Goal: Task Accomplishment & Management: Use online tool/utility

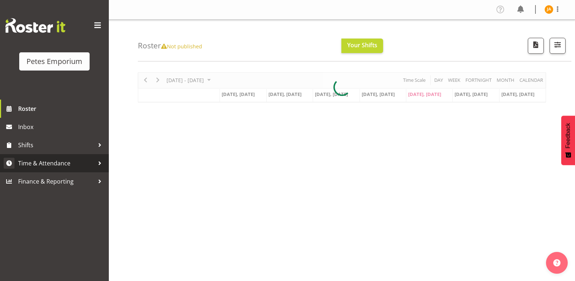
click at [58, 163] on span "Time & Attendance" at bounding box center [56, 163] width 76 height 11
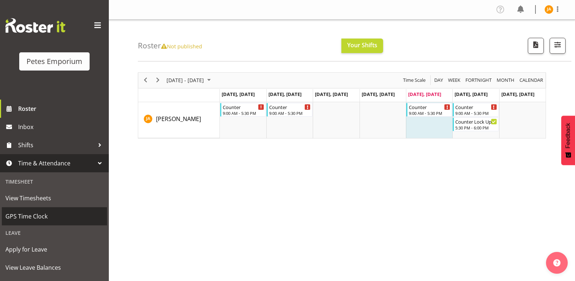
click at [38, 218] on span "GPS Time Clock" at bounding box center [54, 216] width 98 height 11
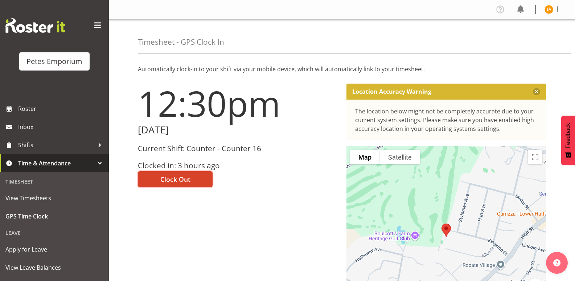
click at [173, 182] on span "Clock Out" at bounding box center [175, 178] width 30 height 9
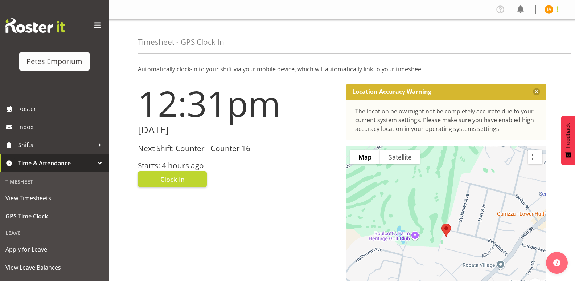
click at [556, 11] on span at bounding box center [558, 9] width 9 height 9
click at [521, 38] on link "Log Out" at bounding box center [528, 38] width 70 height 13
